Goal: Navigation & Orientation: Find specific page/section

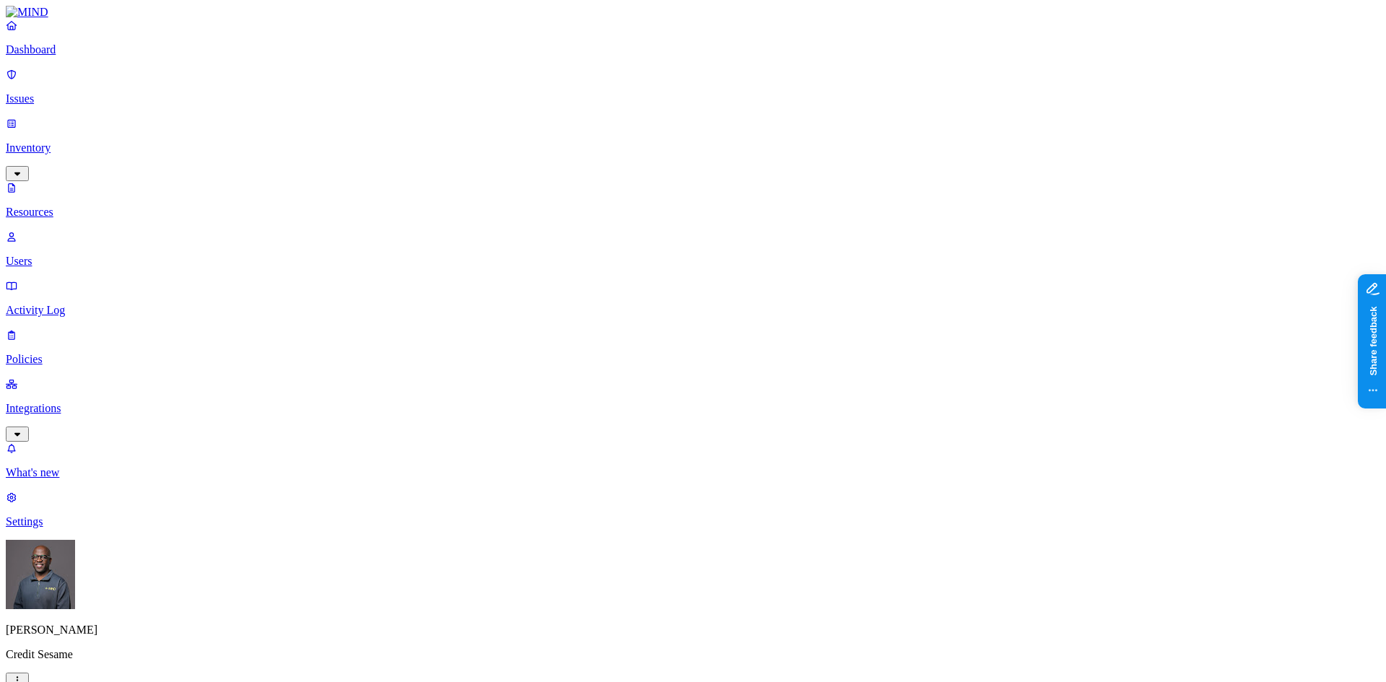
drag, startPoint x: 451, startPoint y: 399, endPoint x: 194, endPoint y: 109, distance: 387.7
click at [69, 92] on p "Issues" at bounding box center [693, 98] width 1375 height 13
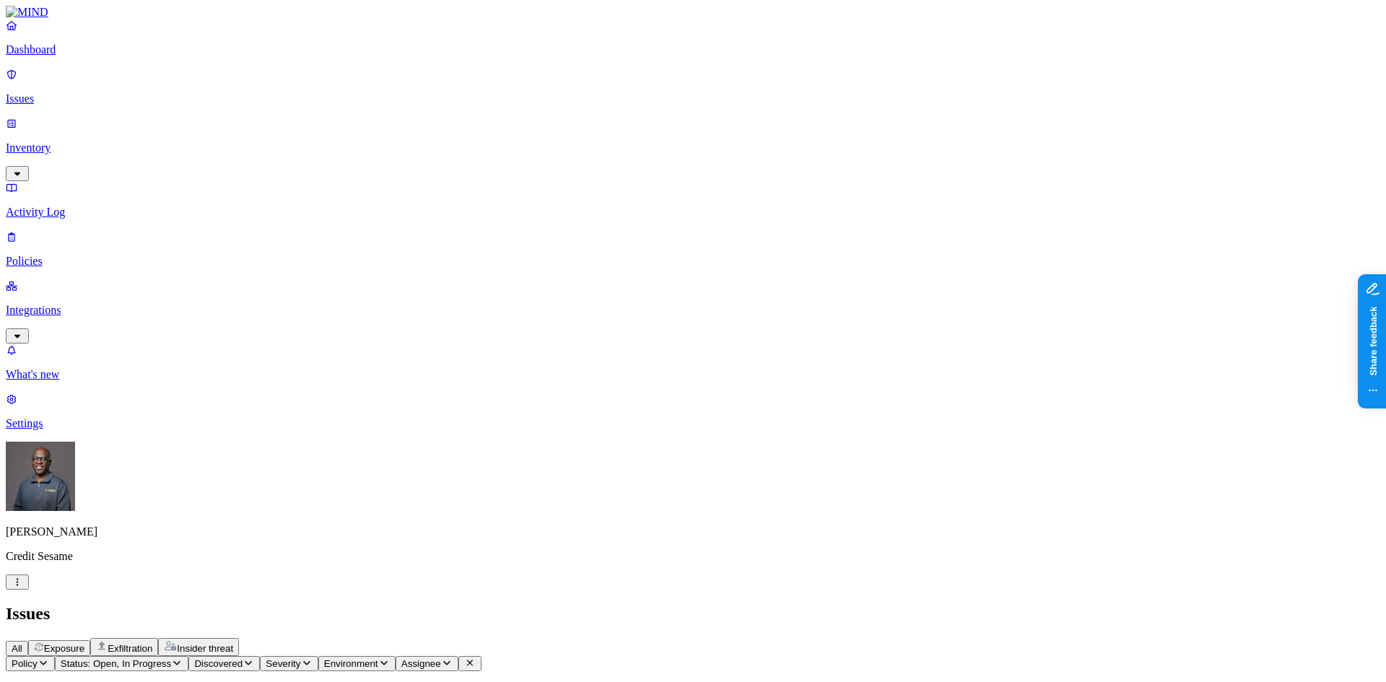
click at [64, 56] on p "Dashboard" at bounding box center [693, 49] width 1375 height 13
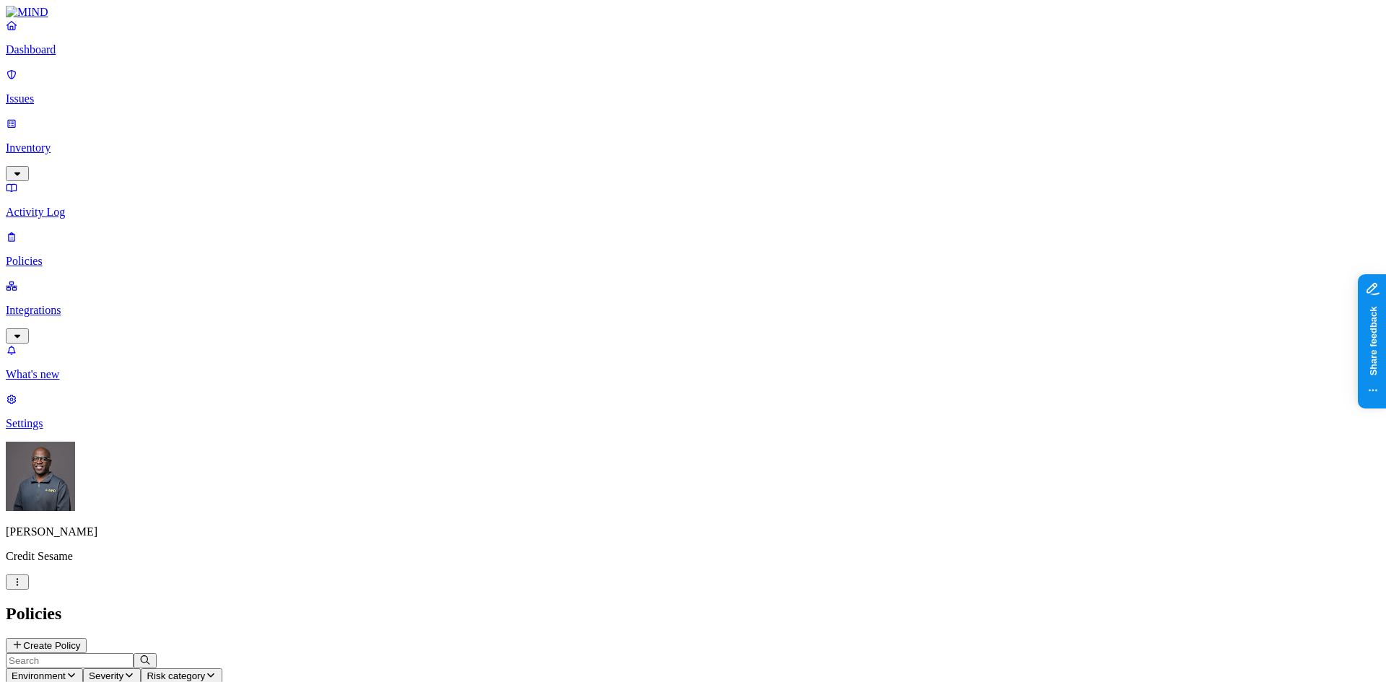
click at [99, 304] on p "Integrations" at bounding box center [693, 310] width 1375 height 13
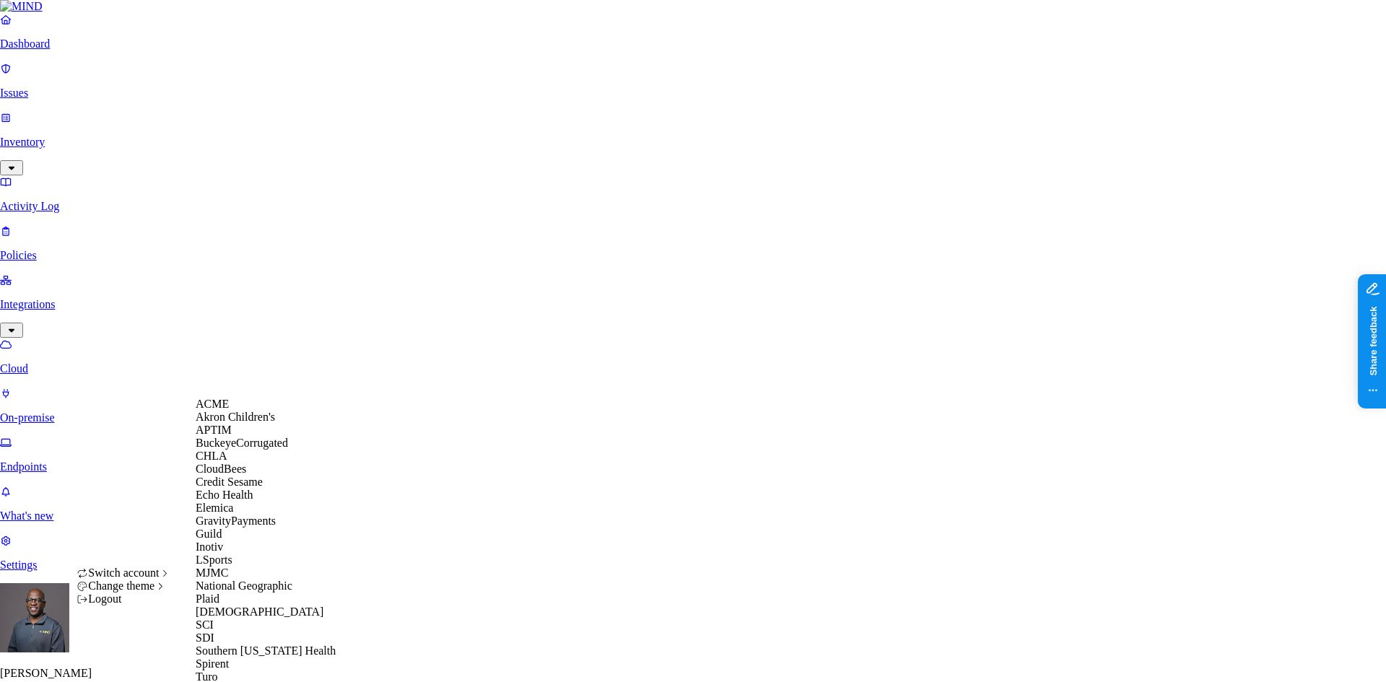
scroll to position [300, 0]
click at [224, 619] on div "SCI" at bounding box center [266, 625] width 140 height 13
